Goal: Communication & Community: Answer question/provide support

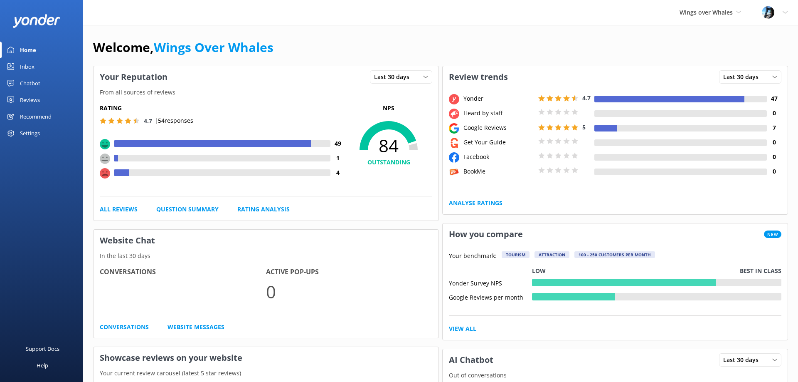
click at [31, 101] on div "Reviews" at bounding box center [30, 99] width 20 height 17
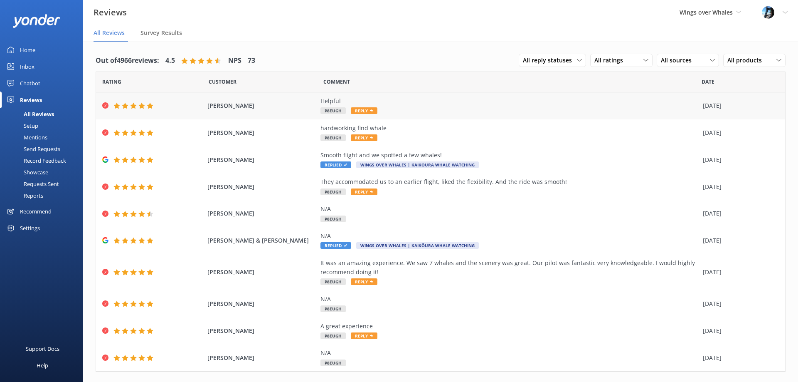
click at [245, 107] on span "[PERSON_NAME]" at bounding box center [261, 105] width 109 height 9
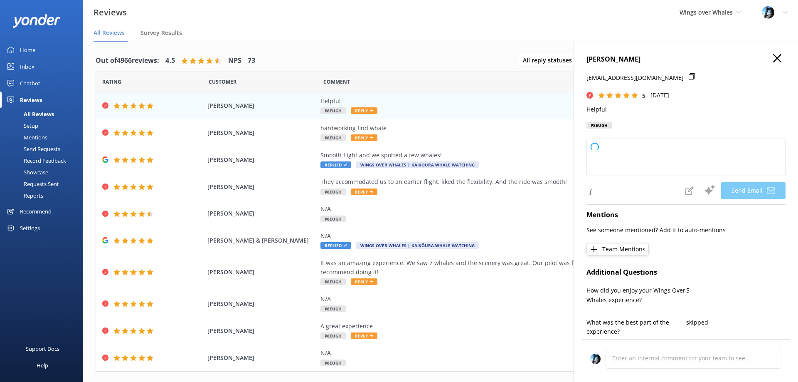
scroll to position [196, 0]
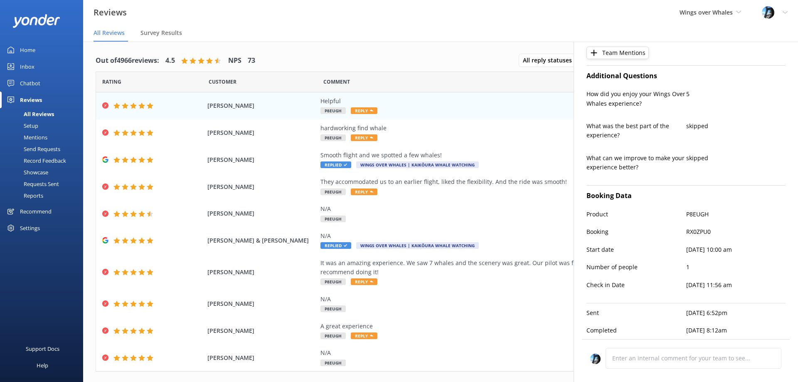
type textarea "Thank you so much for your feedback, [PERSON_NAME]! We're glad you found our se…"
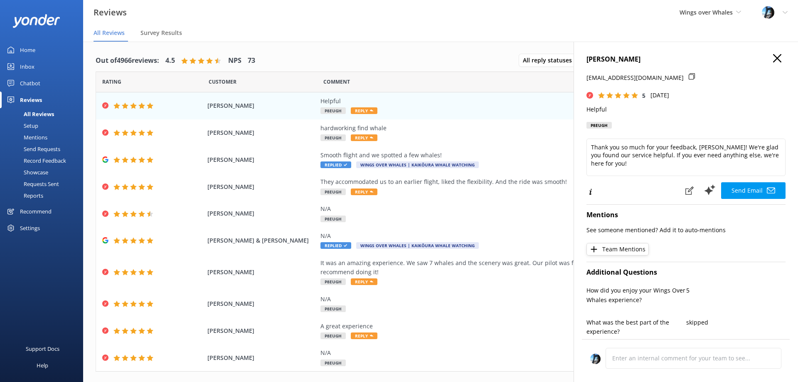
click at [780, 58] on icon "button" at bounding box center [777, 58] width 8 height 8
